Goal: Transaction & Acquisition: Purchase product/service

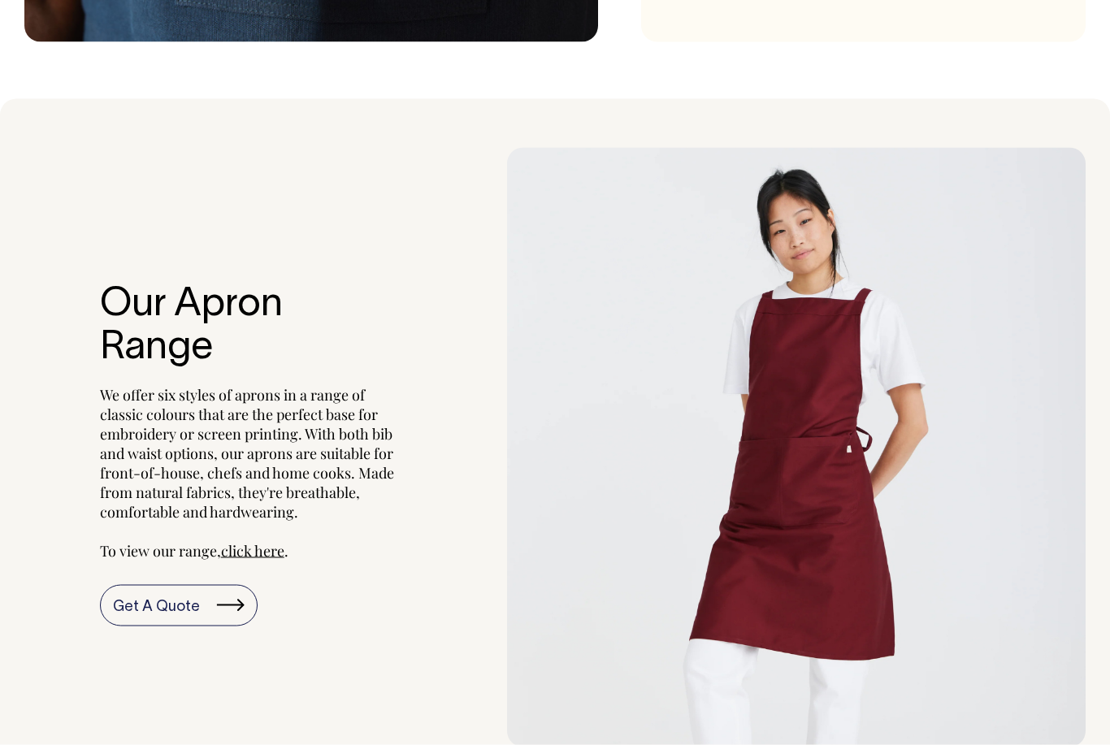
scroll to position [1398, 0]
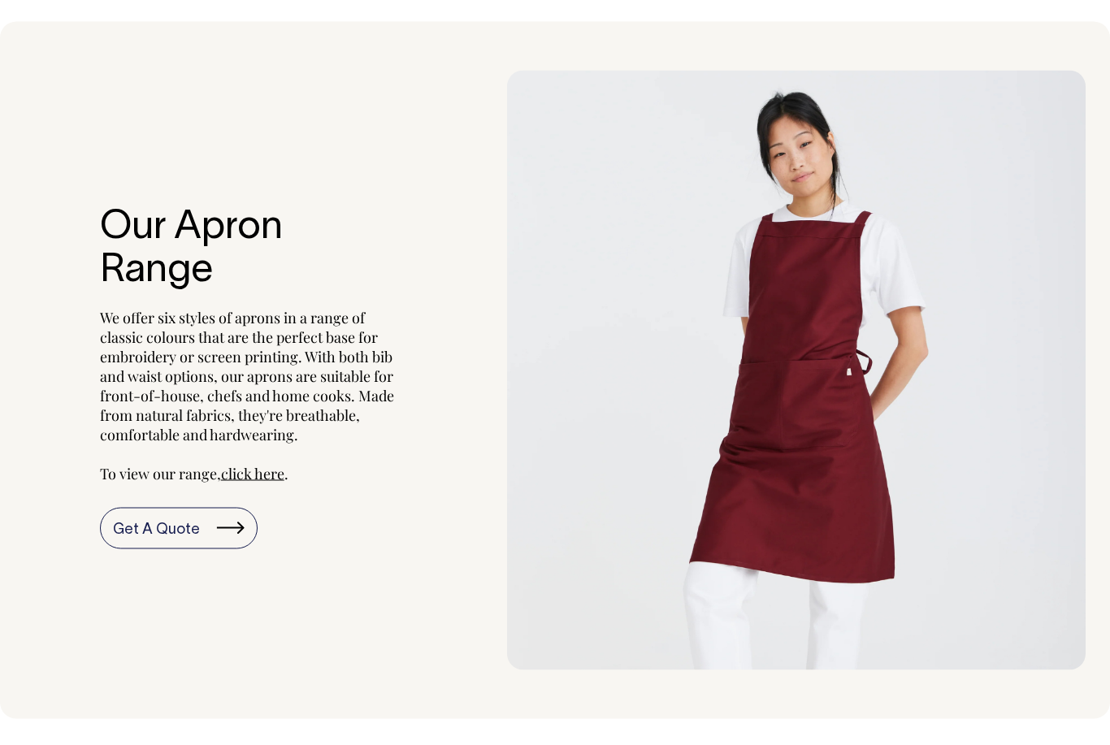
click at [257, 468] on span "click here" at bounding box center [252, 474] width 63 height 20
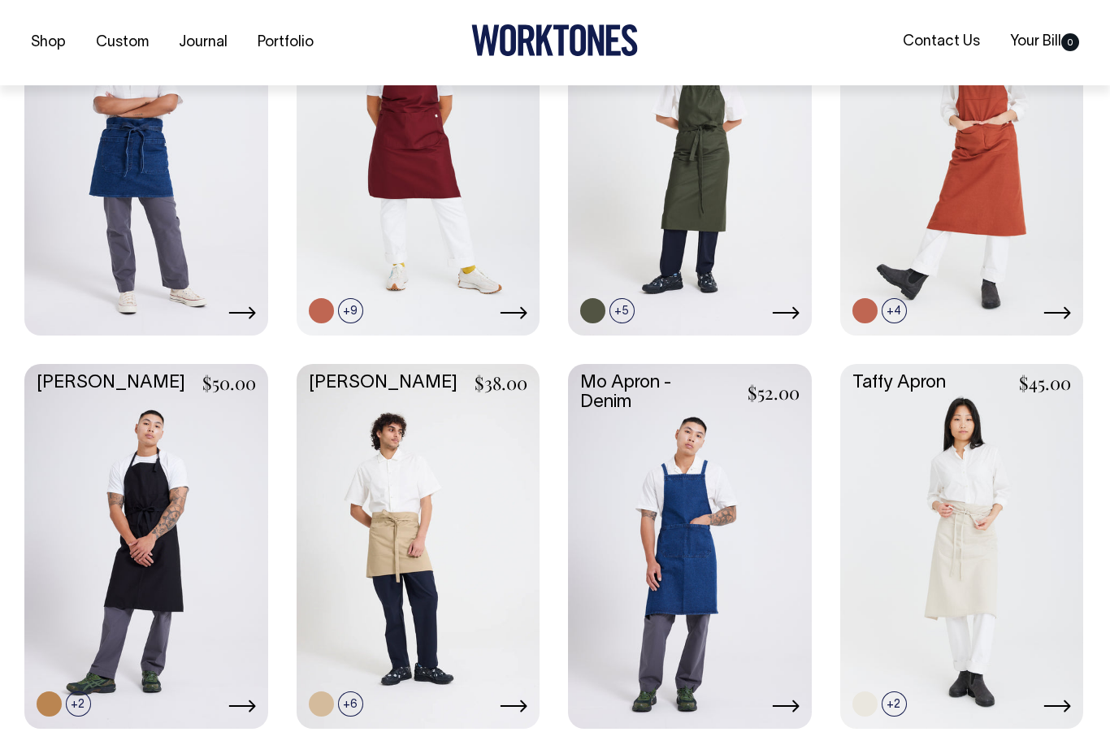
scroll to position [701, 0]
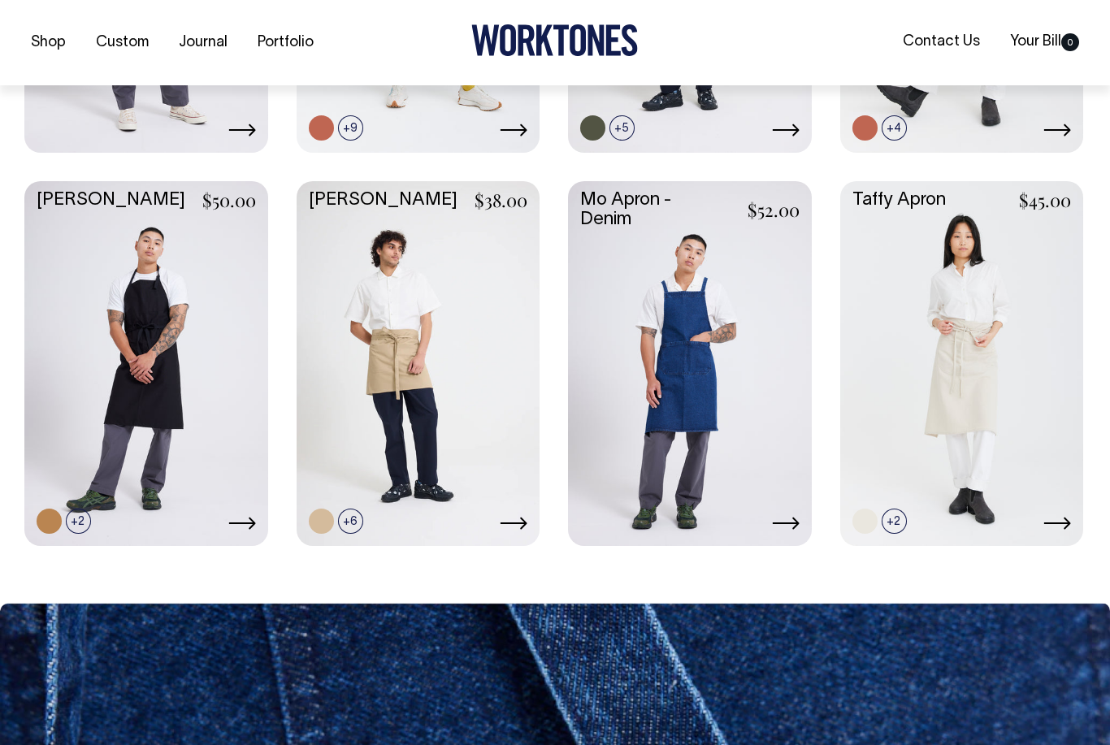
click at [1000, 410] on link at bounding box center [962, 362] width 244 height 362
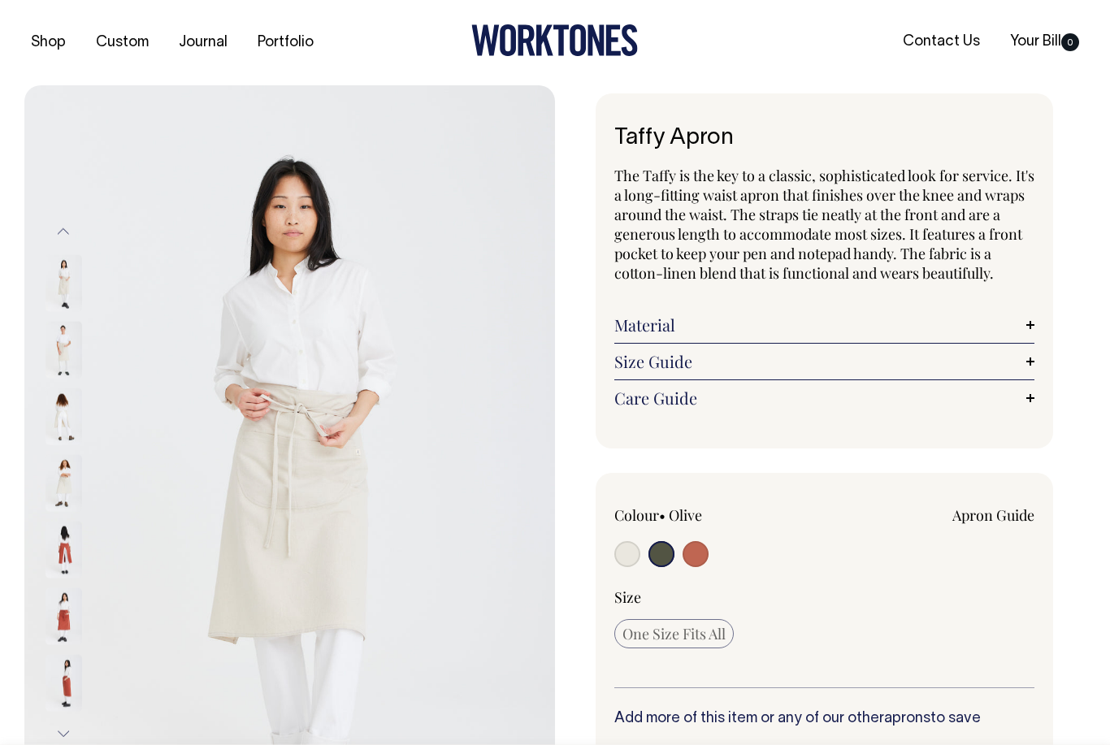
click at [52, 352] on img at bounding box center [64, 349] width 37 height 57
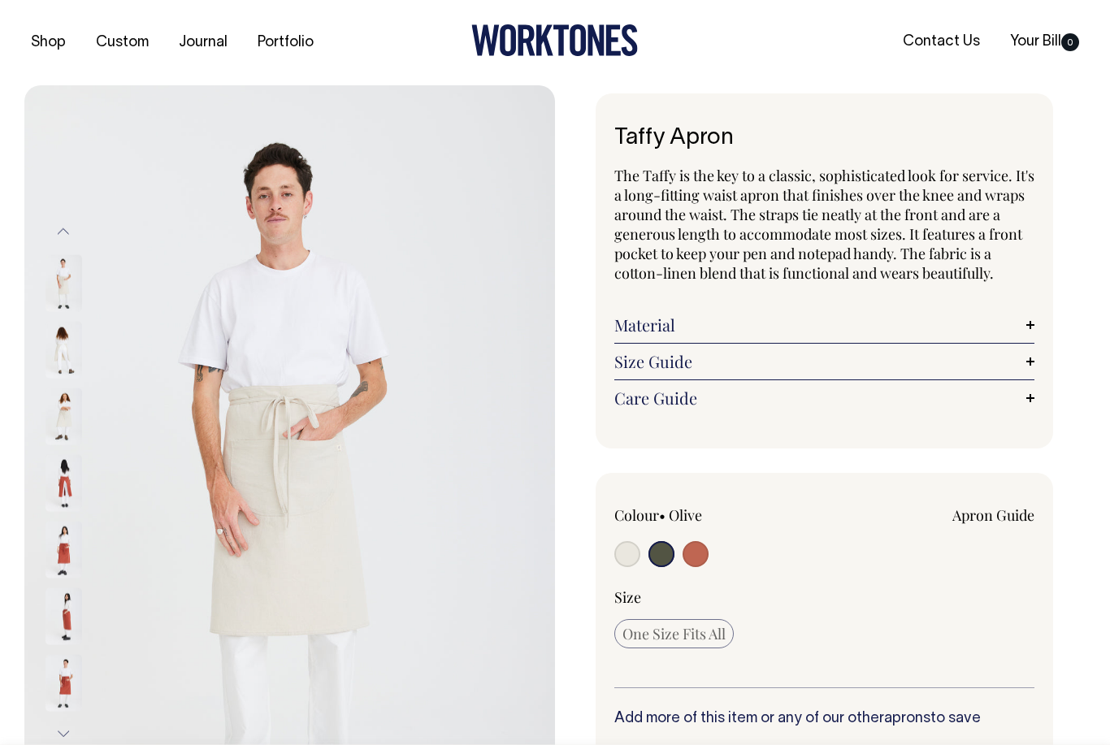
click at [71, 356] on img at bounding box center [64, 349] width 37 height 57
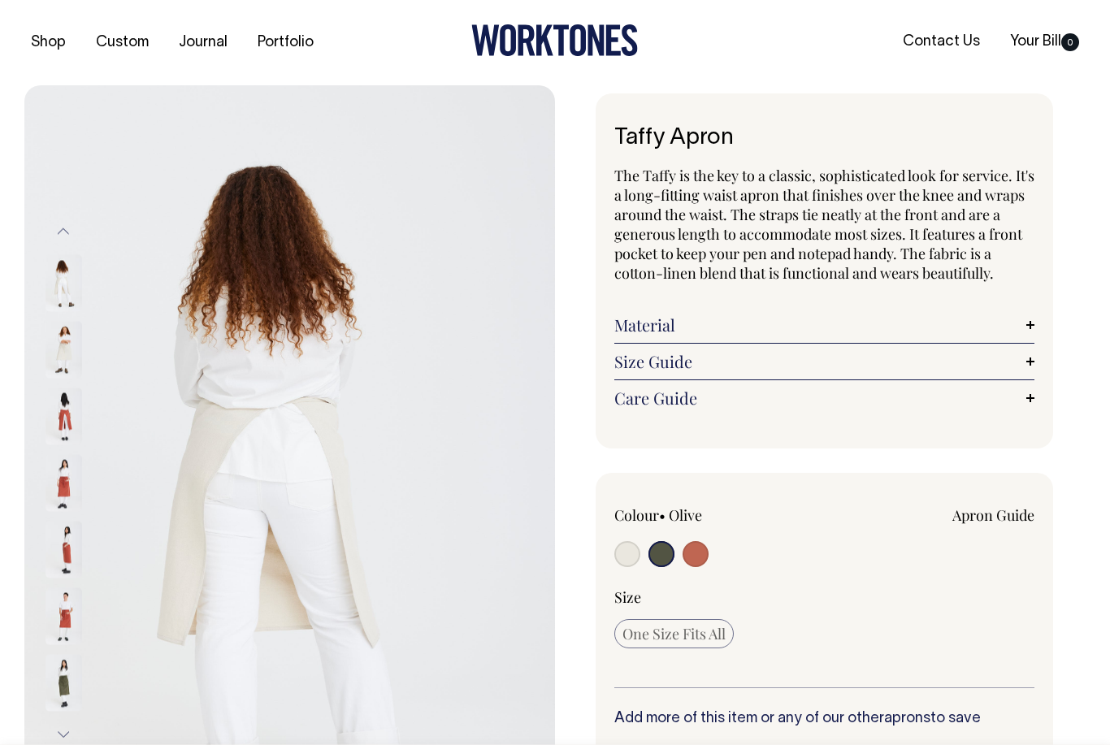
click at [60, 425] on img at bounding box center [64, 416] width 37 height 57
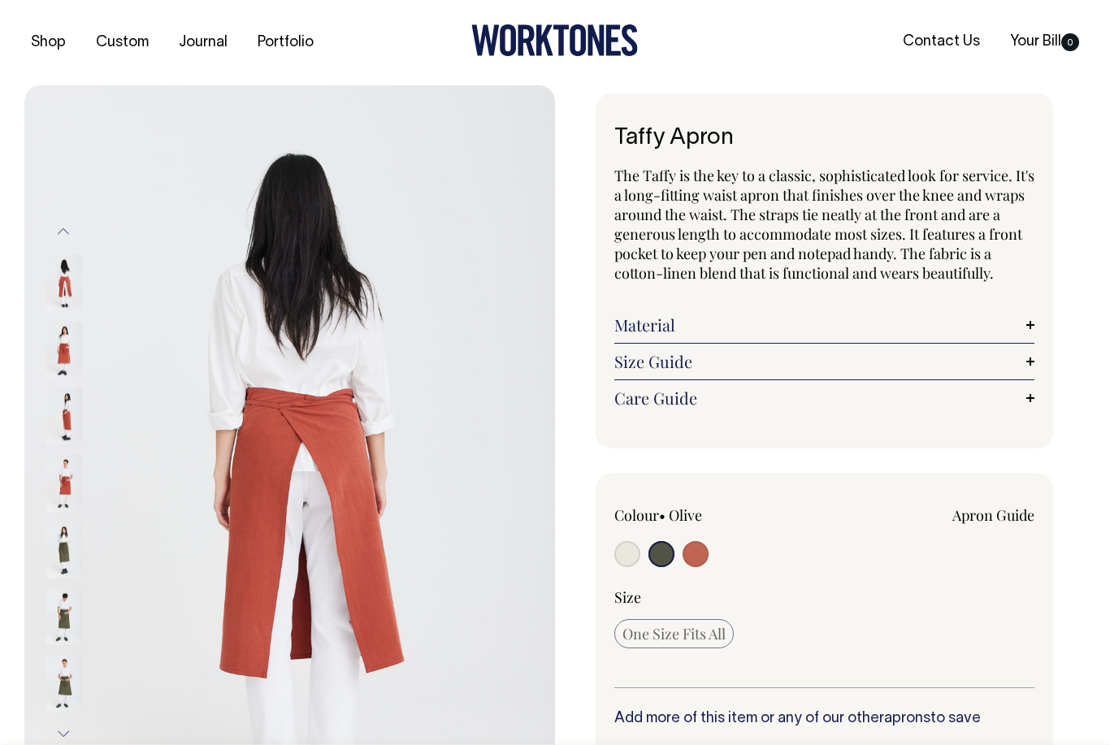
click at [62, 425] on img at bounding box center [64, 416] width 37 height 57
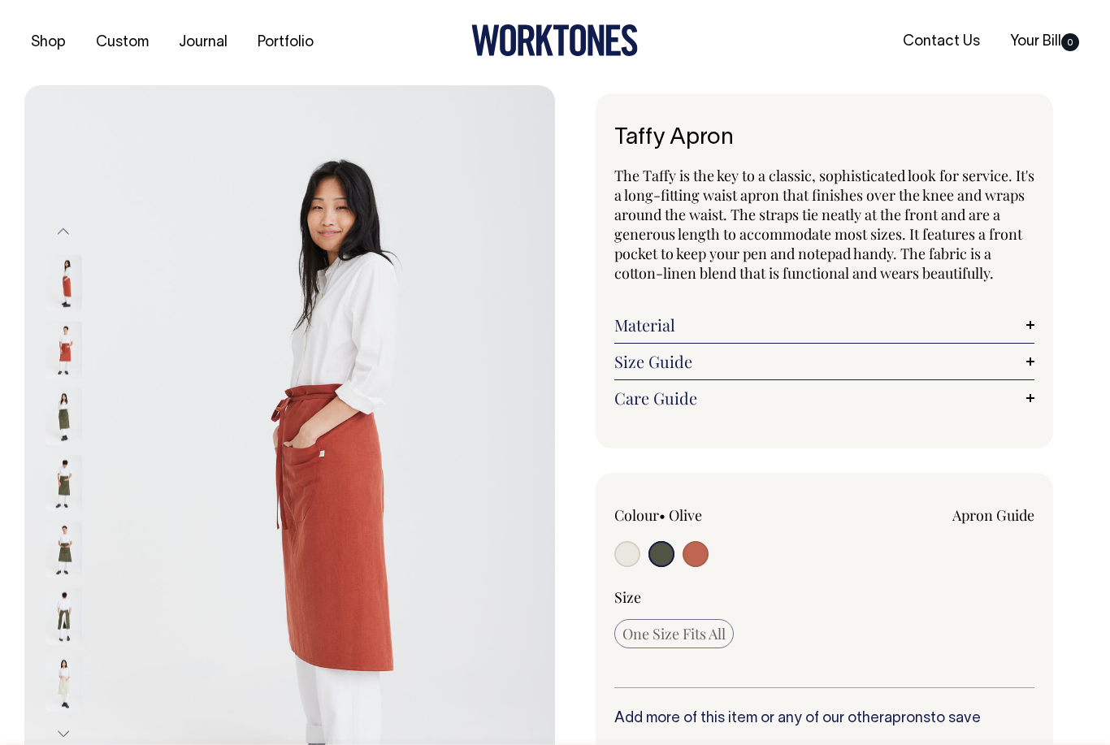
click at [67, 428] on img at bounding box center [64, 416] width 37 height 57
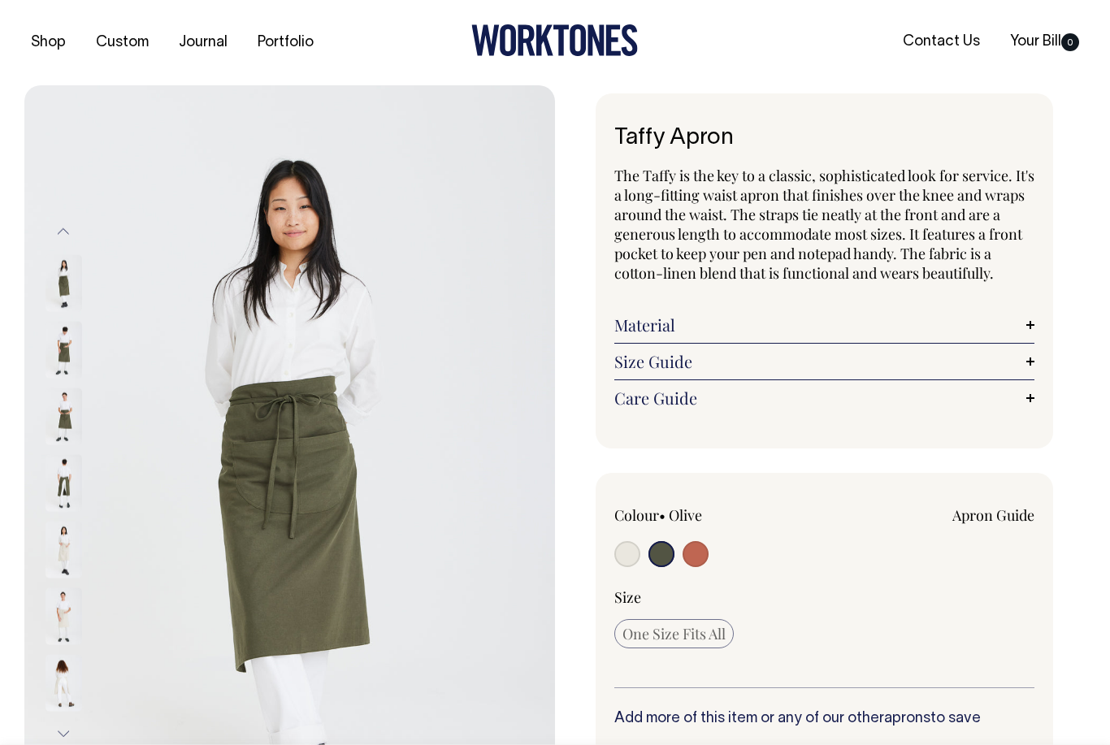
click at [61, 424] on img at bounding box center [64, 416] width 37 height 57
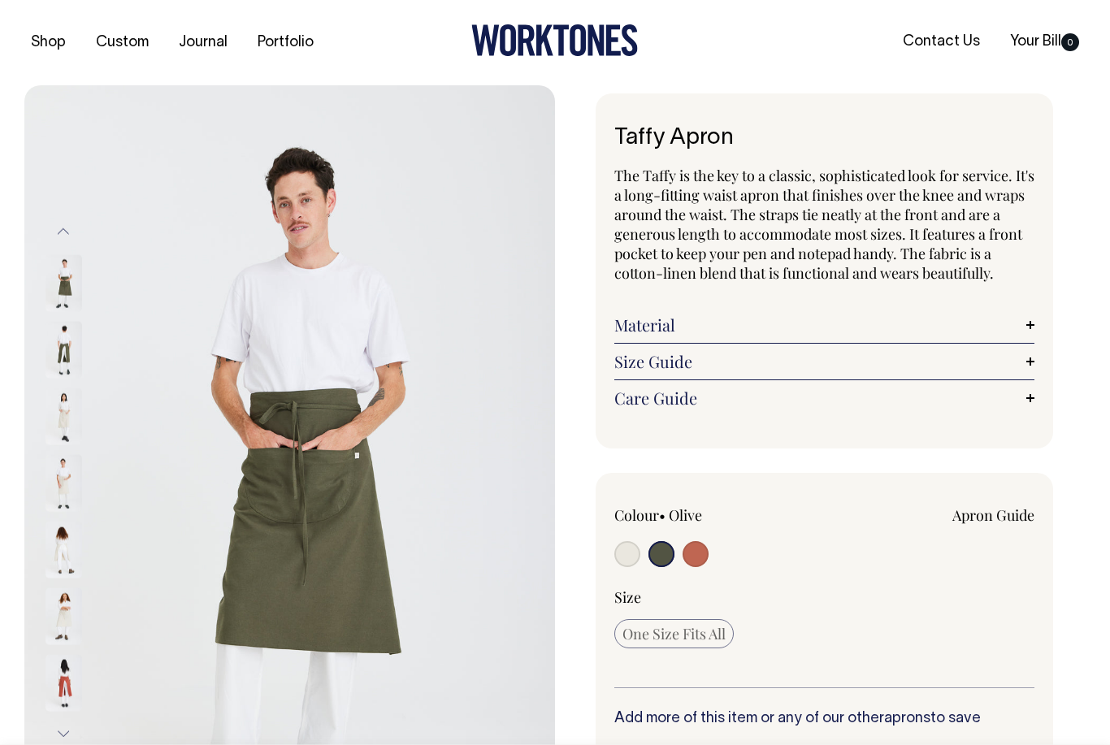
click at [61, 423] on img at bounding box center [64, 416] width 37 height 57
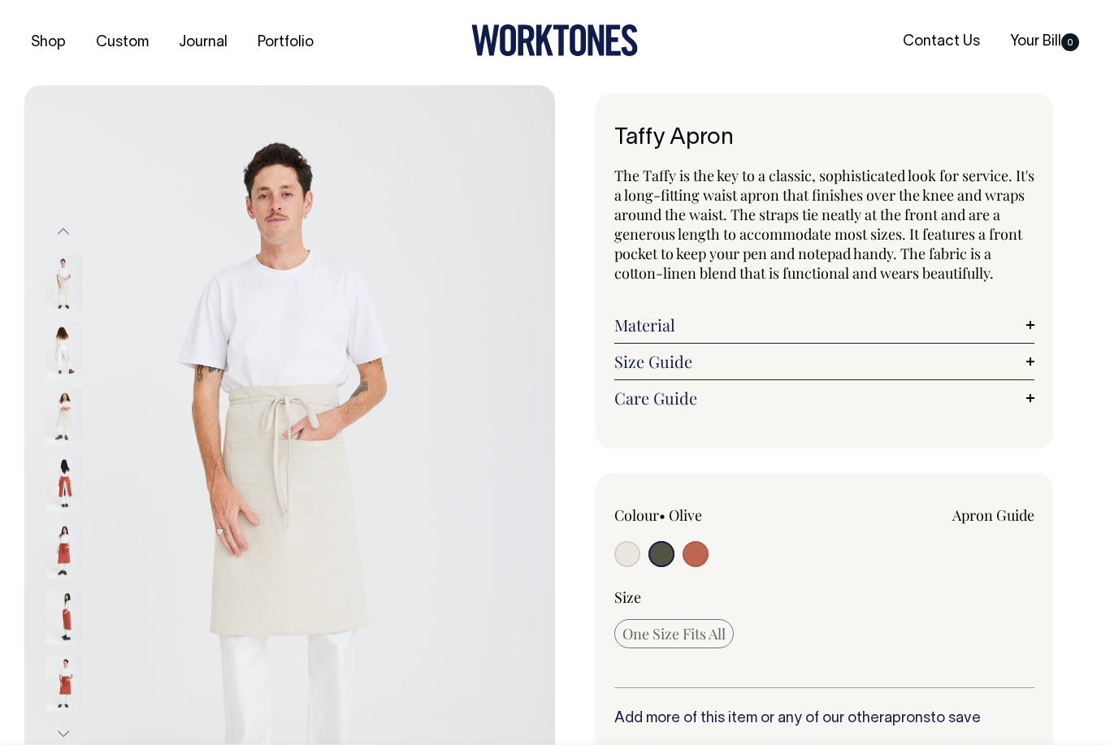
click at [58, 713] on div at bounding box center [85, 682] width 81 height 67
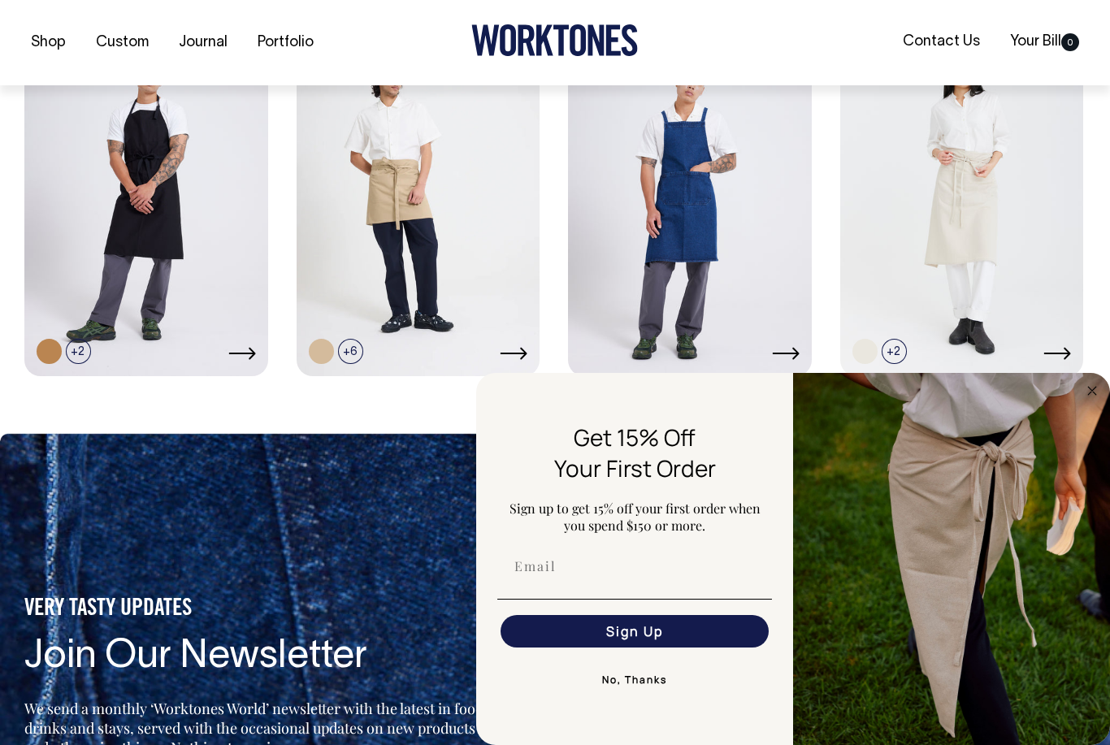
scroll to position [875, 0]
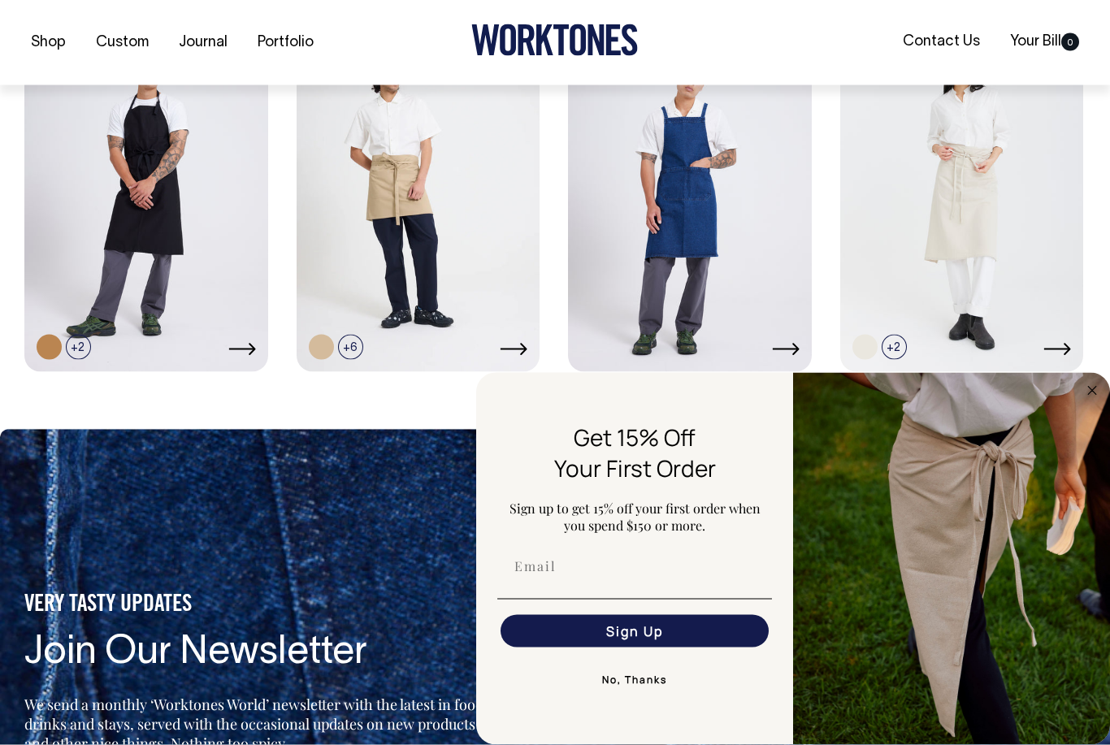
click at [1106, 444] on img "FLYOUT Form" at bounding box center [951, 559] width 317 height 372
click at [1090, 400] on circle "Close dialog" at bounding box center [1092, 390] width 19 height 19
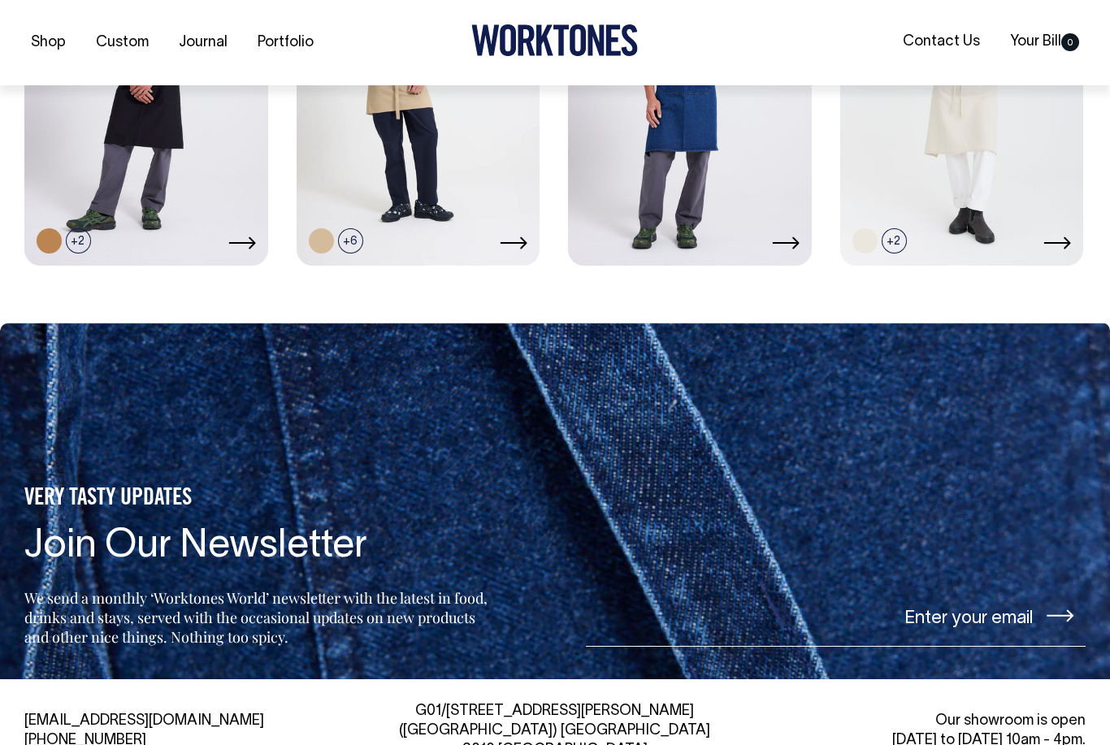
scroll to position [1244, 0]
